Goal: Information Seeking & Learning: Learn about a topic

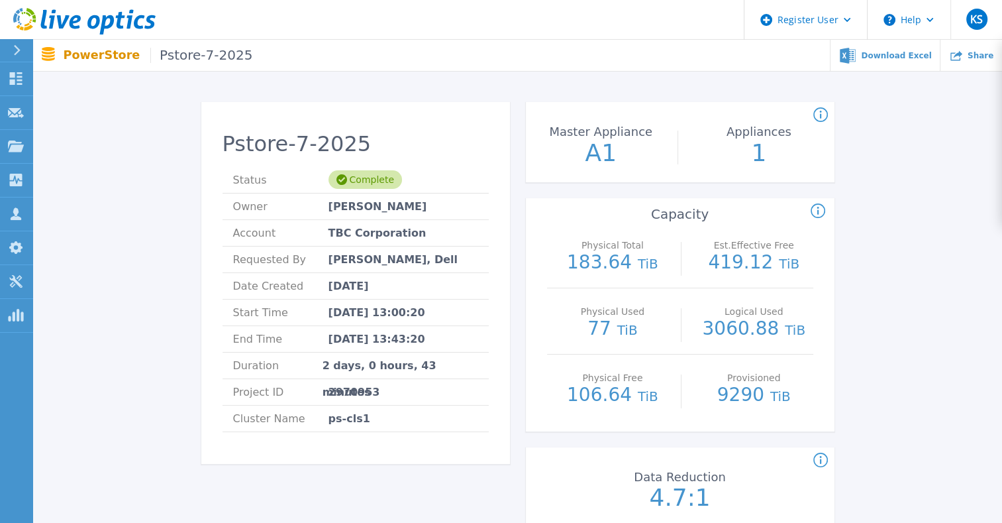
scroll to position [74, 0]
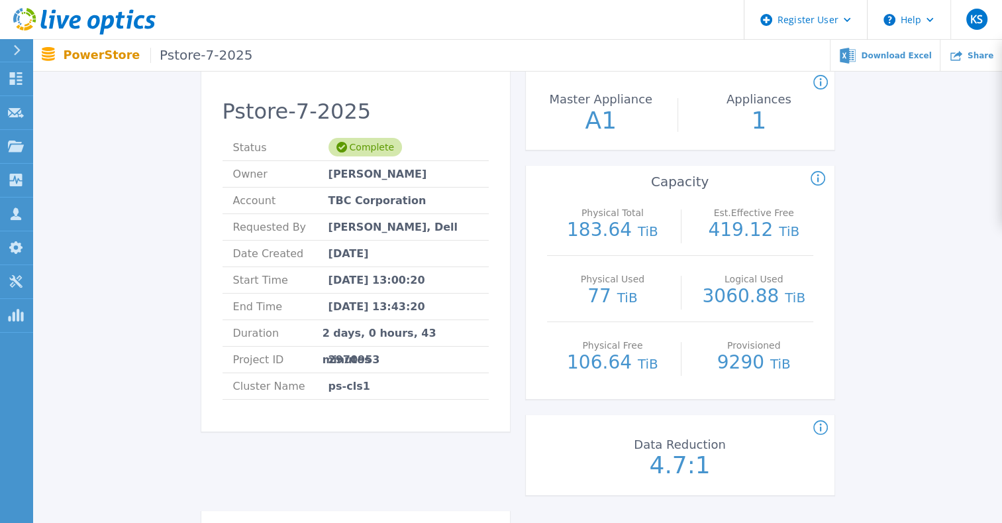
click at [567, 280] on p "Physical Used" at bounding box center [612, 278] width 112 height 9
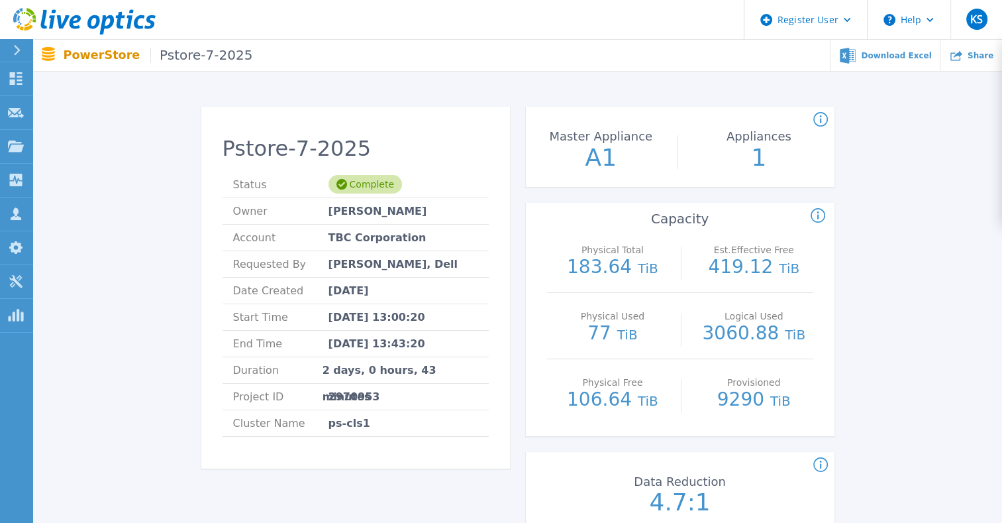
scroll to position [36, 0]
drag, startPoint x: 589, startPoint y: 337, endPoint x: 623, endPoint y: 340, distance: 33.9
click at [623, 340] on p "77 TiB" at bounding box center [613, 335] width 119 height 20
drag, startPoint x: 623, startPoint y: 340, endPoint x: 645, endPoint y: 342, distance: 22.6
click at [645, 342] on p "77 TiB" at bounding box center [613, 335] width 119 height 20
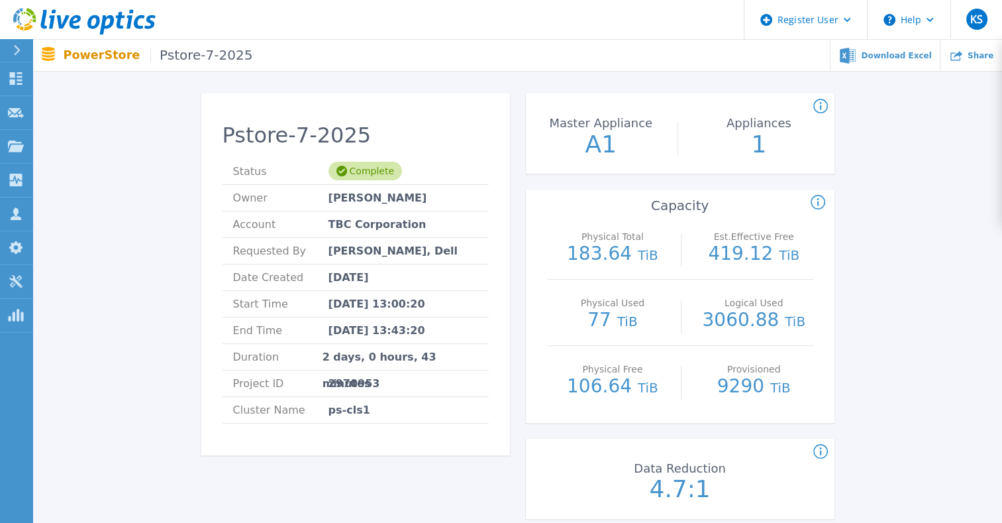
scroll to position [50, 0]
drag, startPoint x: 592, startPoint y: 321, endPoint x: 620, endPoint y: 321, distance: 27.8
click at [620, 321] on p "77 TiB" at bounding box center [613, 321] width 119 height 20
drag, startPoint x: 620, startPoint y: 321, endPoint x: 609, endPoint y: 330, distance: 14.5
click at [609, 330] on p "77 TiB" at bounding box center [613, 321] width 119 height 20
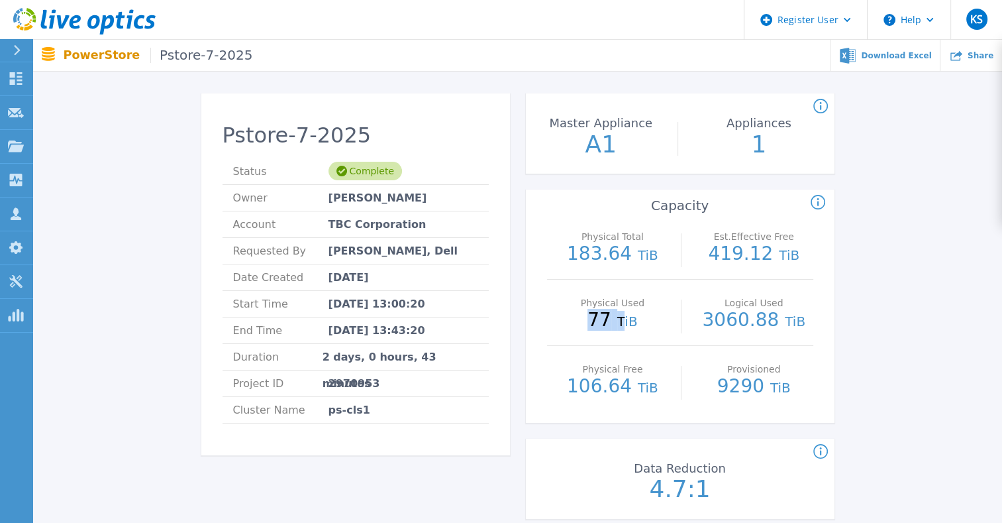
click at [605, 331] on div "Physical Used 77 TiB" at bounding box center [613, 312] width 119 height 66
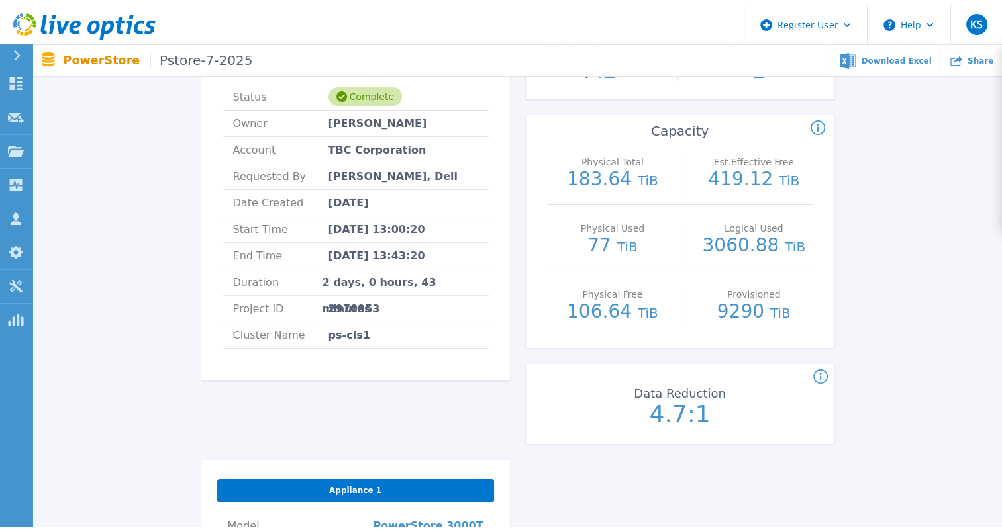
scroll to position [0, 0]
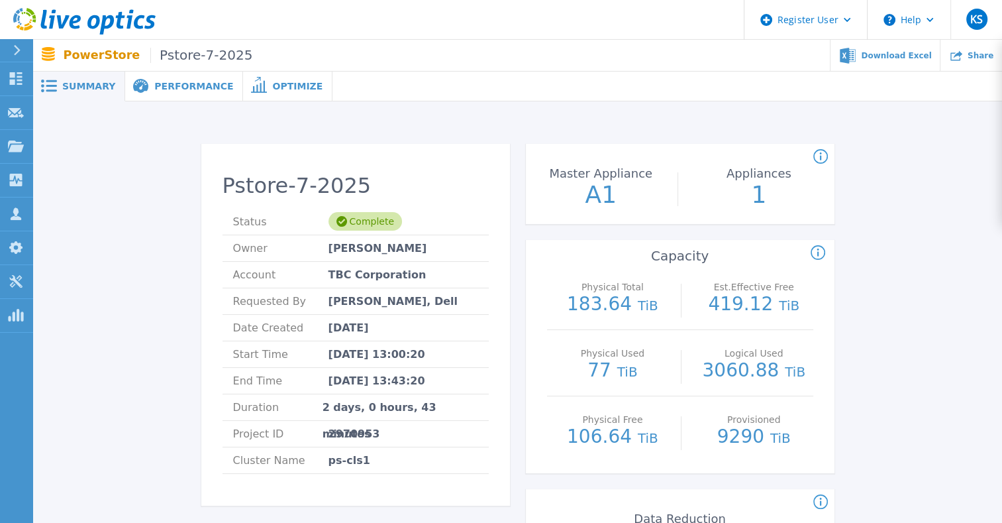
click at [171, 93] on div "Performance" at bounding box center [184, 87] width 118 height 30
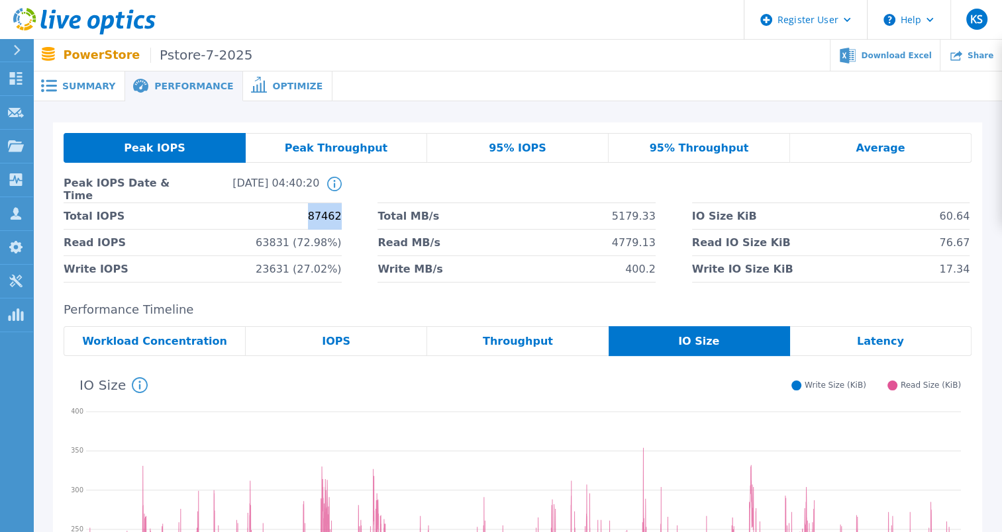
drag, startPoint x: 314, startPoint y: 219, endPoint x: 342, endPoint y: 218, distance: 27.8
click at [342, 218] on div "Total IOPS 87462 Total MB/s 5179.33 IO Size KiB 60.64 Read IOPS 63831 (72.98%) …" at bounding box center [518, 242] width 908 height 79
